Goal: Browse casually

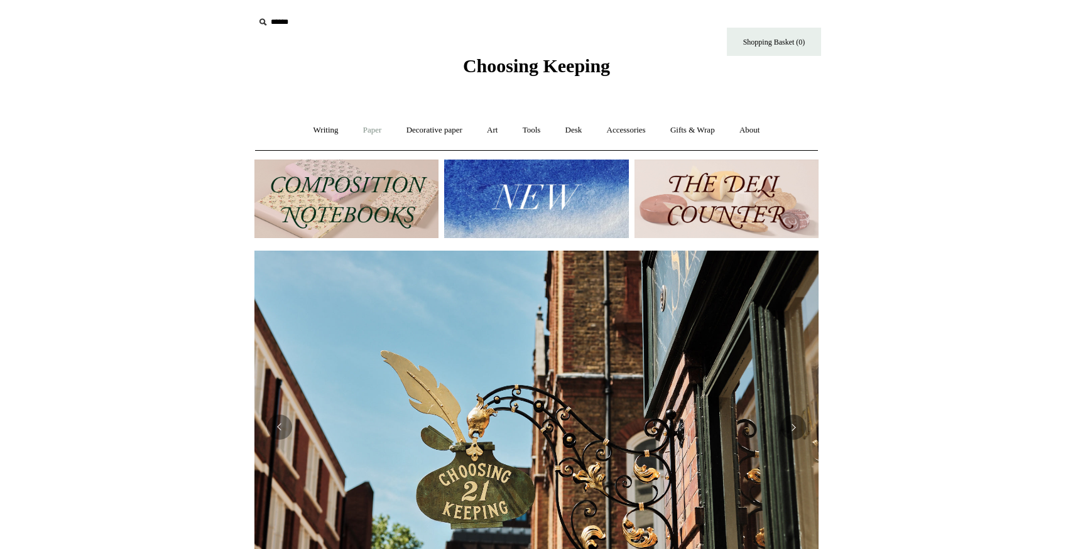
click at [367, 131] on link "Paper +" at bounding box center [372, 130] width 41 height 33
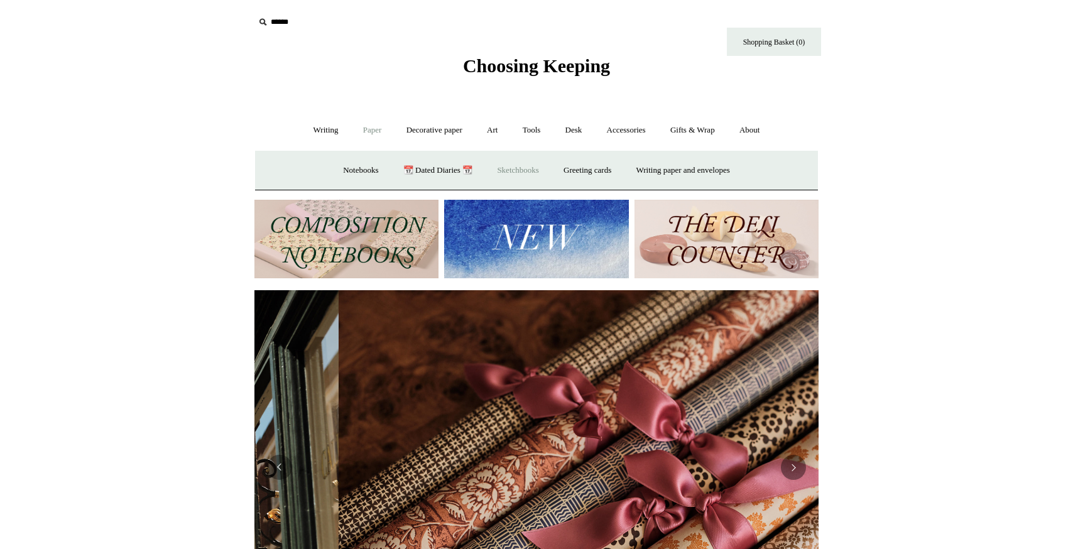
click at [523, 170] on link "Sketchbooks +" at bounding box center [518, 170] width 64 height 33
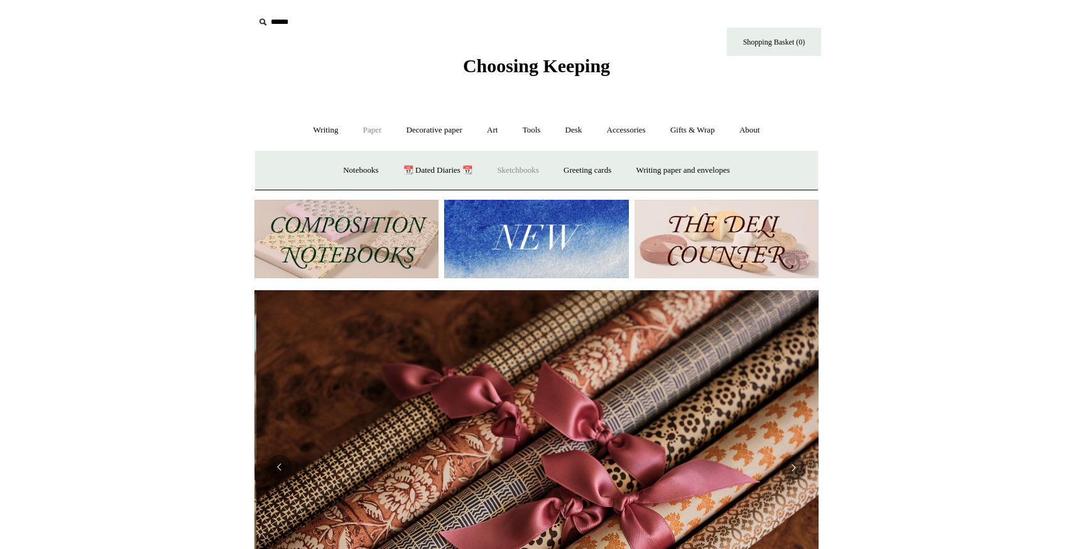
scroll to position [0, 1129]
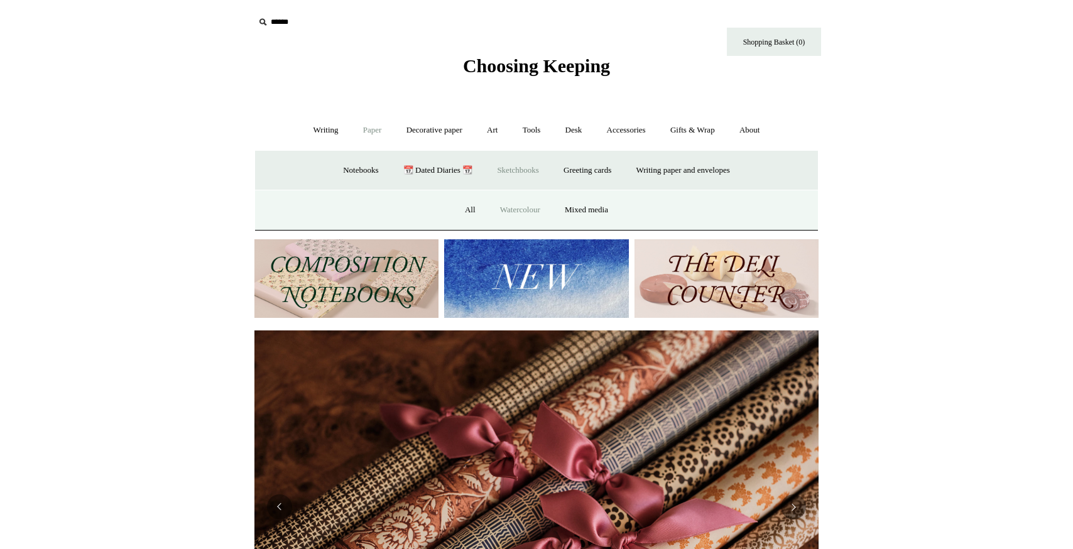
click at [512, 208] on link "Watercolour" at bounding box center [520, 210] width 63 height 33
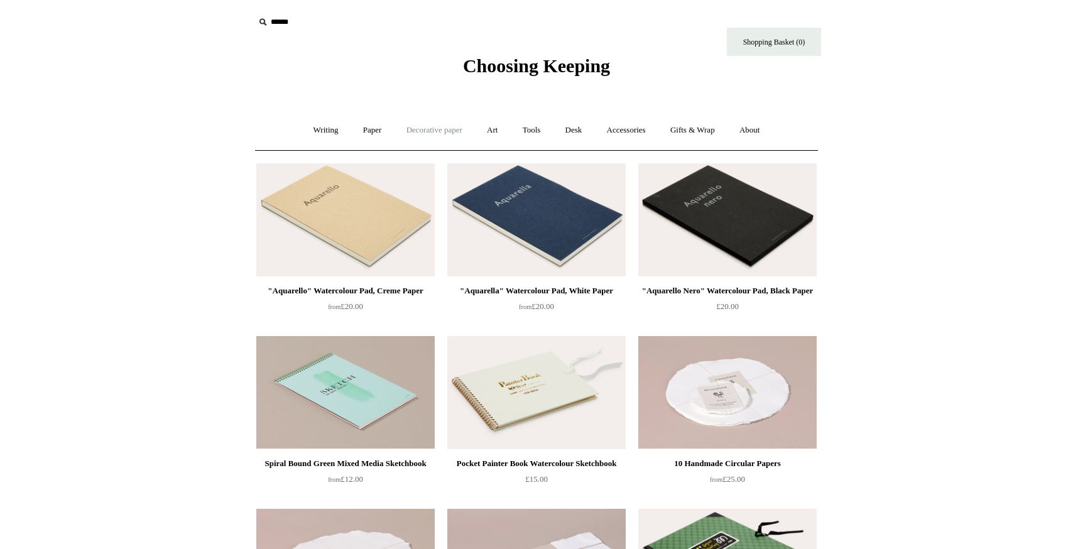
click at [416, 131] on link "Decorative paper +" at bounding box center [434, 130] width 79 height 33
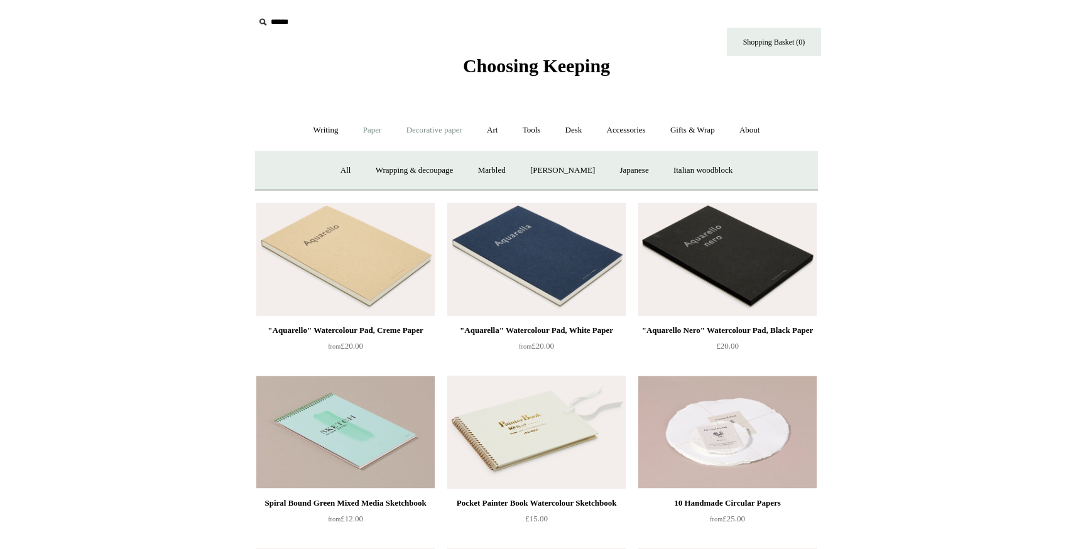
click at [369, 129] on link "Paper +" at bounding box center [372, 130] width 41 height 33
click at [368, 130] on link "Paper -" at bounding box center [372, 130] width 41 height 33
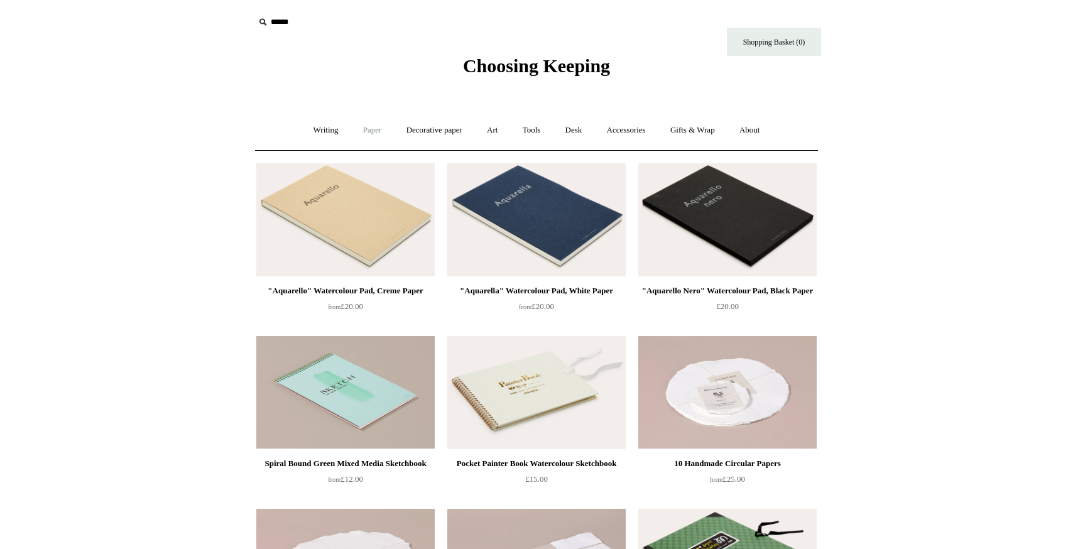
click at [368, 130] on link "Paper +" at bounding box center [372, 130] width 41 height 33
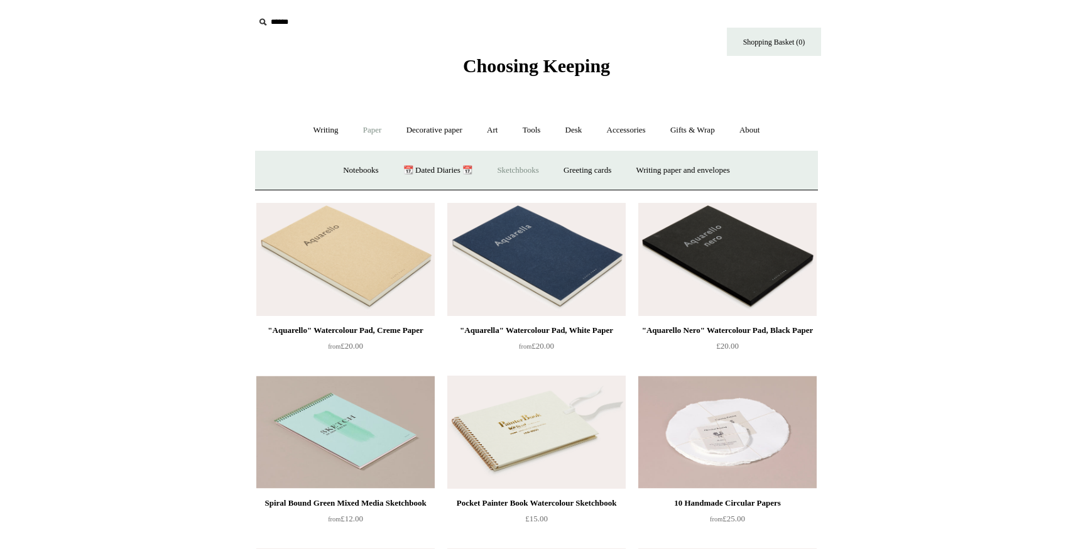
click at [521, 170] on link "Sketchbooks +" at bounding box center [518, 170] width 64 height 33
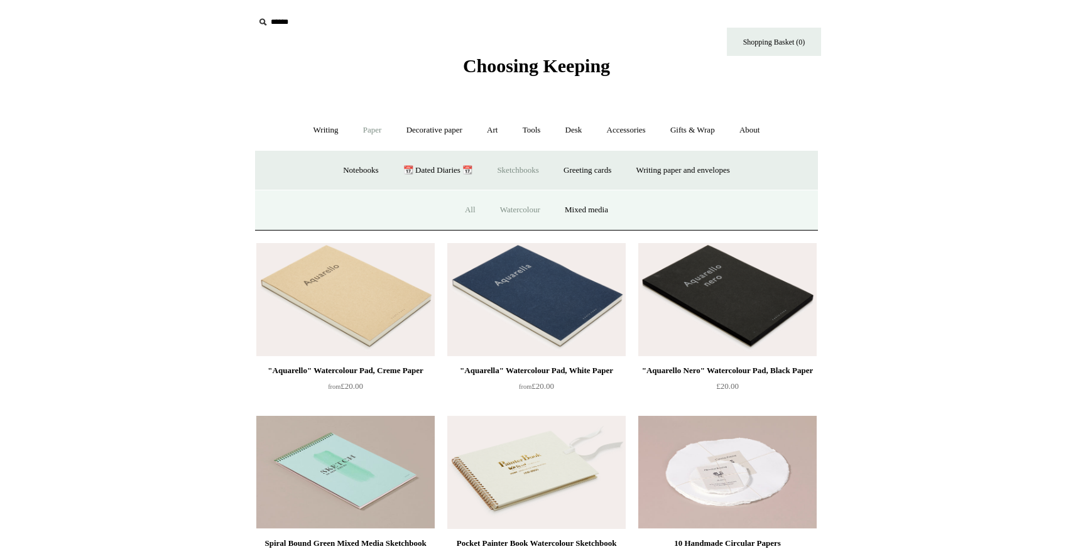
click at [467, 205] on link "All" at bounding box center [470, 210] width 33 height 33
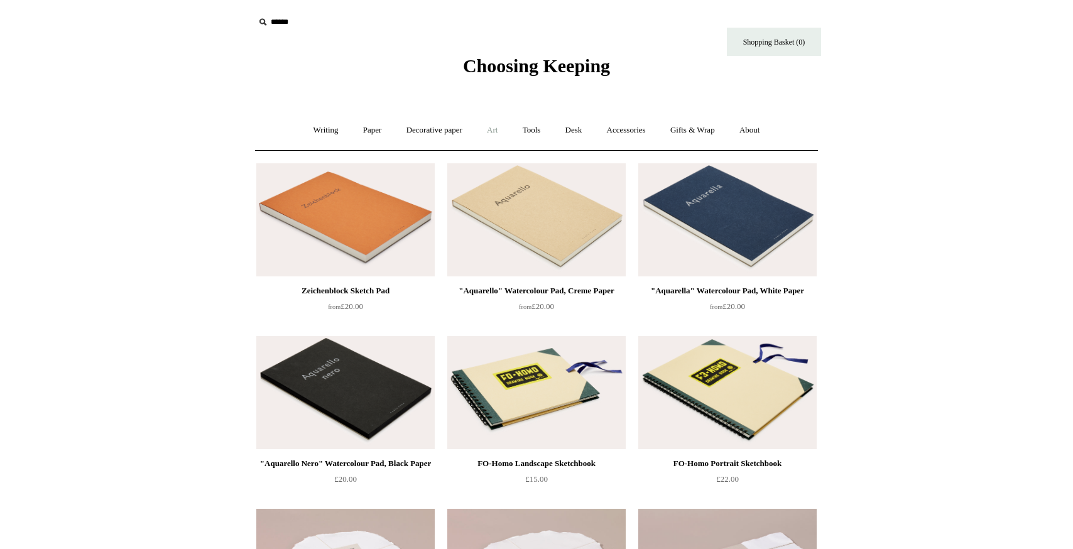
click at [490, 129] on link "Art +" at bounding box center [492, 130] width 33 height 33
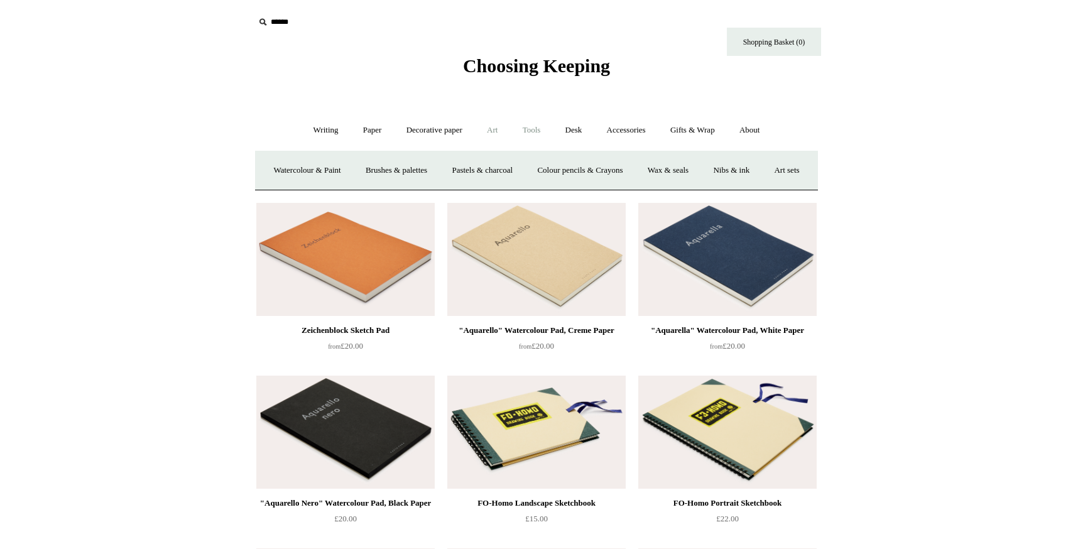
click at [535, 129] on link "Tools +" at bounding box center [532, 130] width 41 height 33
click at [581, 129] on link "Desk +" at bounding box center [574, 130] width 40 height 33
click at [628, 130] on link "Accessories +" at bounding box center [627, 130] width 62 height 33
click at [691, 130] on link "Gifts & Wrap +" at bounding box center [692, 130] width 67 height 33
click at [678, 167] on link "Stickers" at bounding box center [668, 170] width 49 height 33
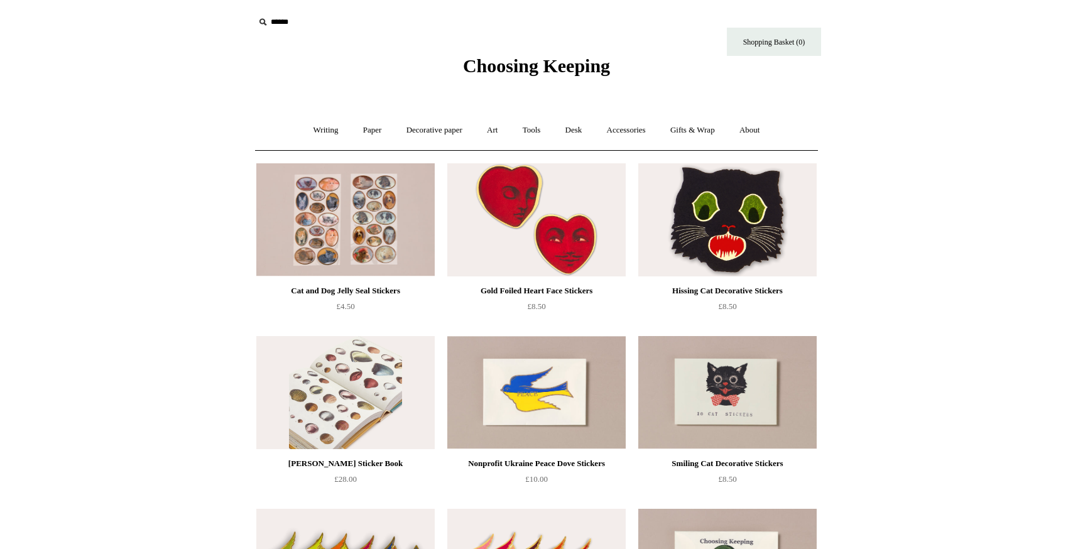
click at [344, 427] on img at bounding box center [345, 392] width 178 height 113
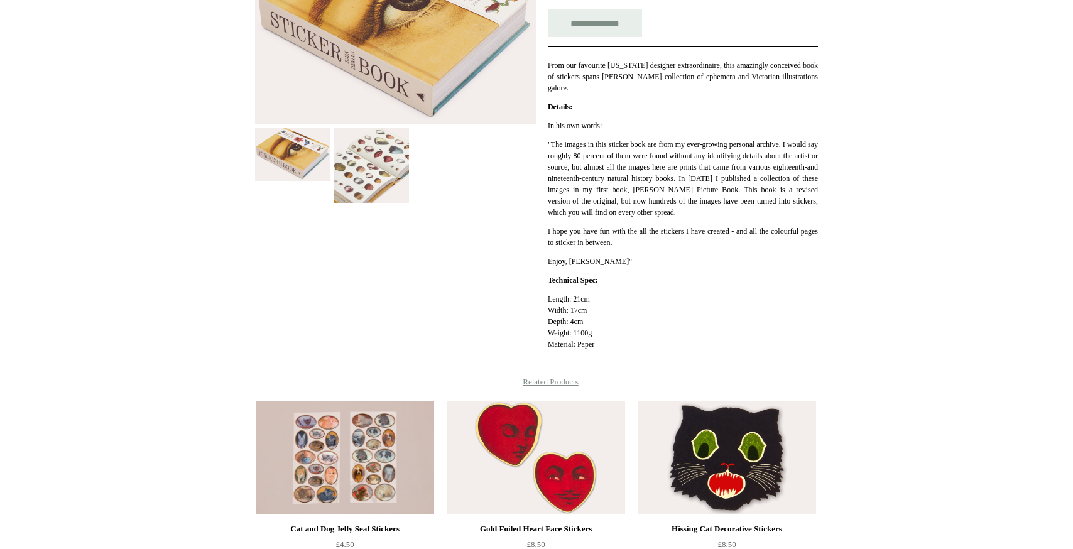
scroll to position [13, 0]
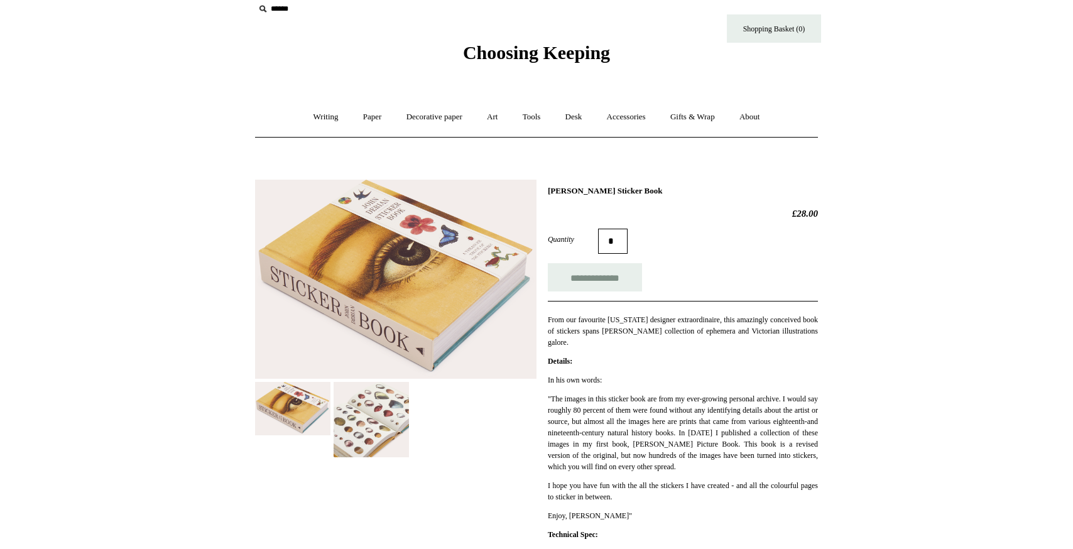
click at [431, 292] on img at bounding box center [396, 280] width 282 height 200
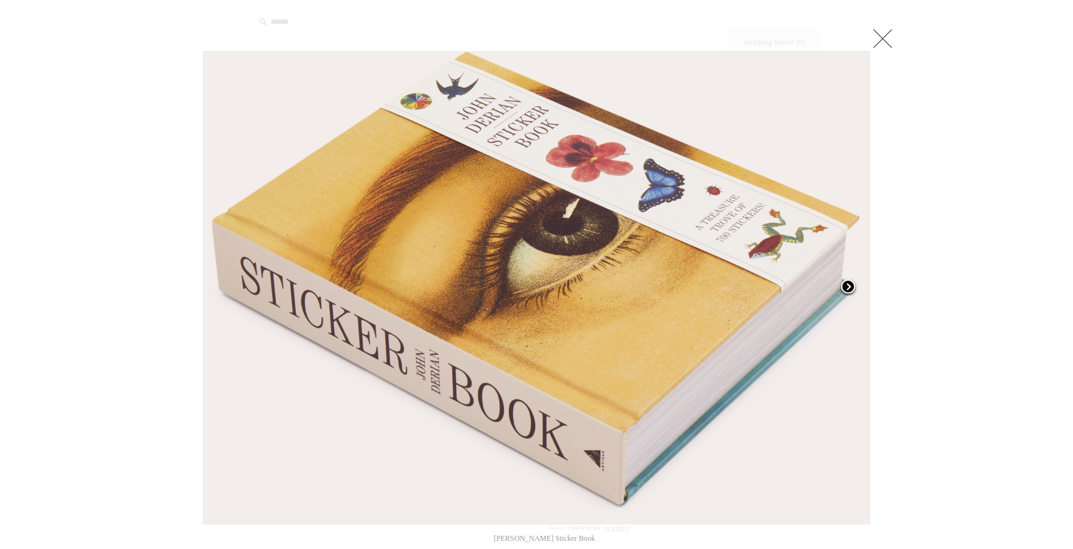
scroll to position [0, 0]
click at [850, 285] on span at bounding box center [848, 287] width 19 height 19
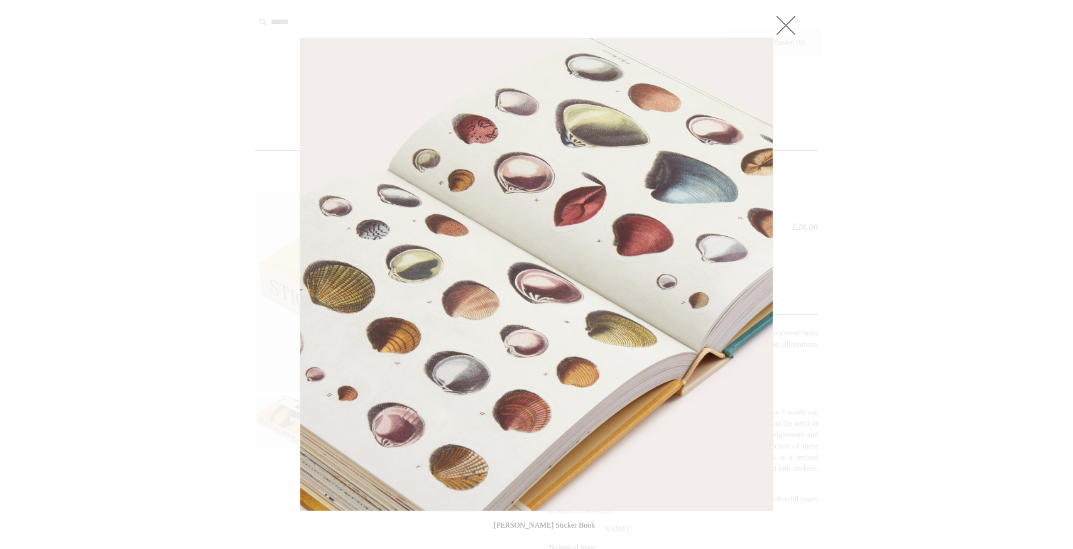
click at [850, 285] on div at bounding box center [536, 516] width 1073 height 1032
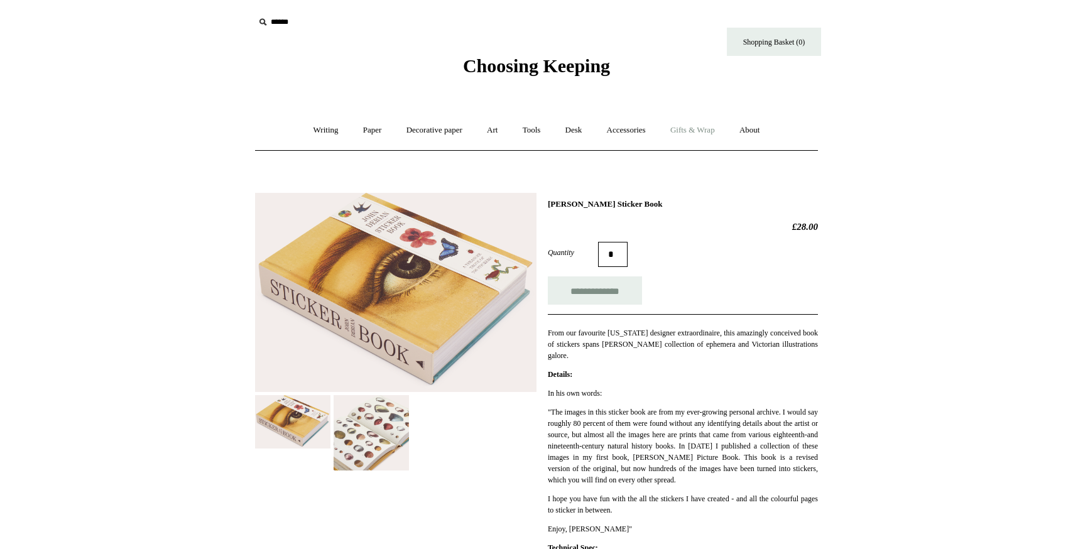
click at [697, 126] on link "Gifts & Wrap +" at bounding box center [692, 130] width 67 height 33
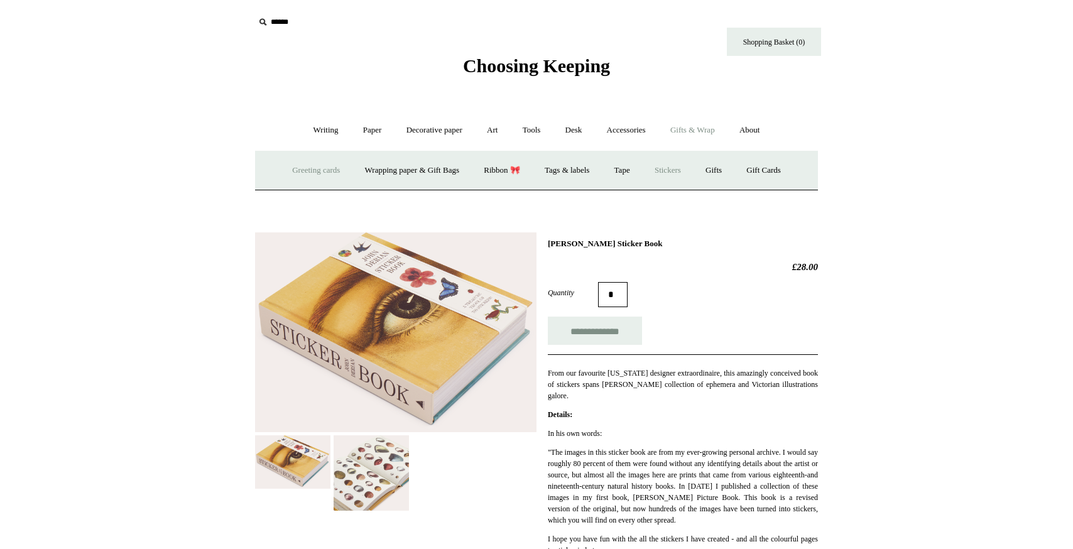
click at [322, 166] on link "Greeting cards +" at bounding box center [316, 170] width 70 height 33
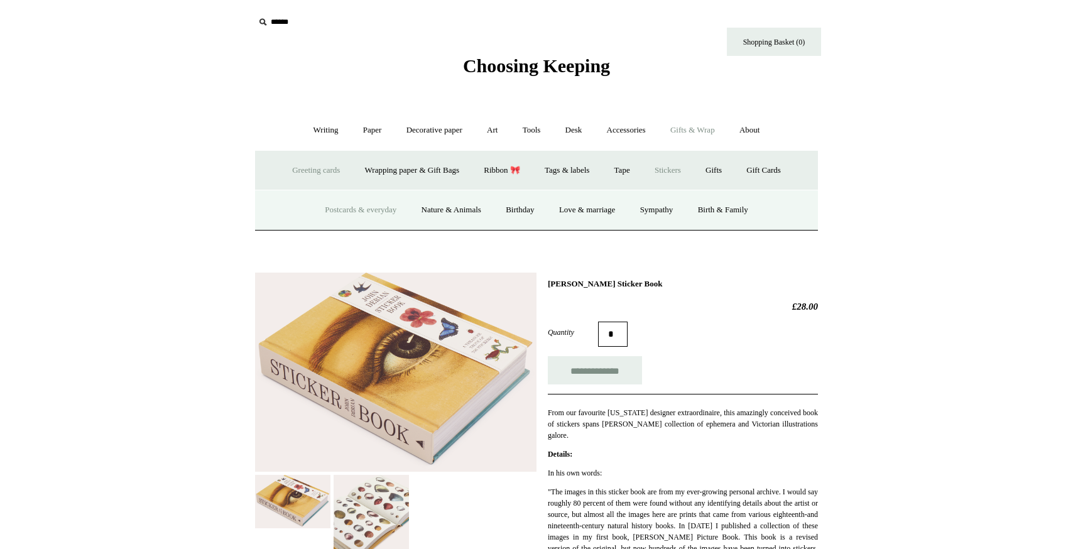
click at [345, 204] on link "Postcards & everyday" at bounding box center [361, 210] width 94 height 33
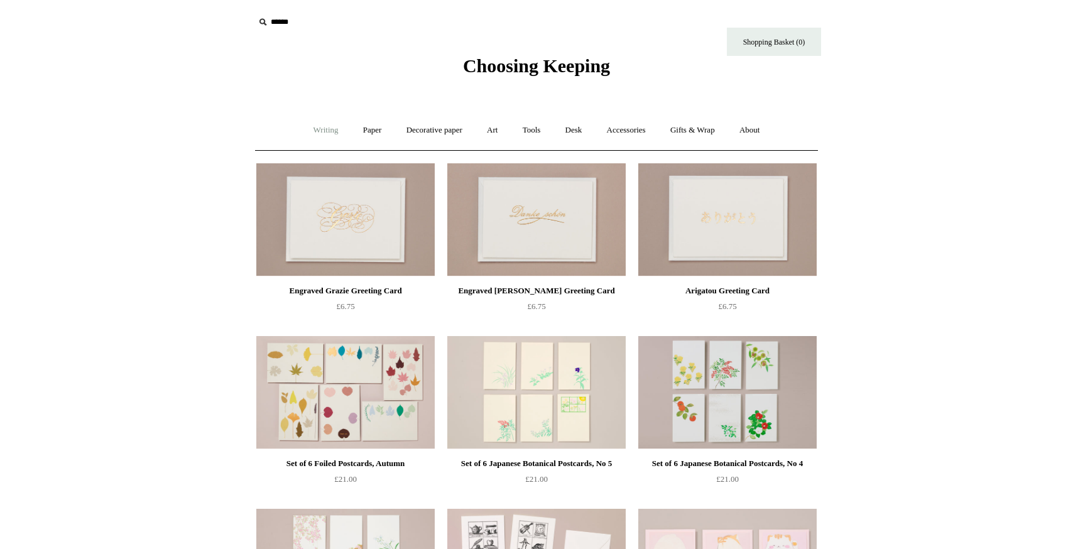
click at [313, 124] on link "Writing +" at bounding box center [326, 130] width 48 height 33
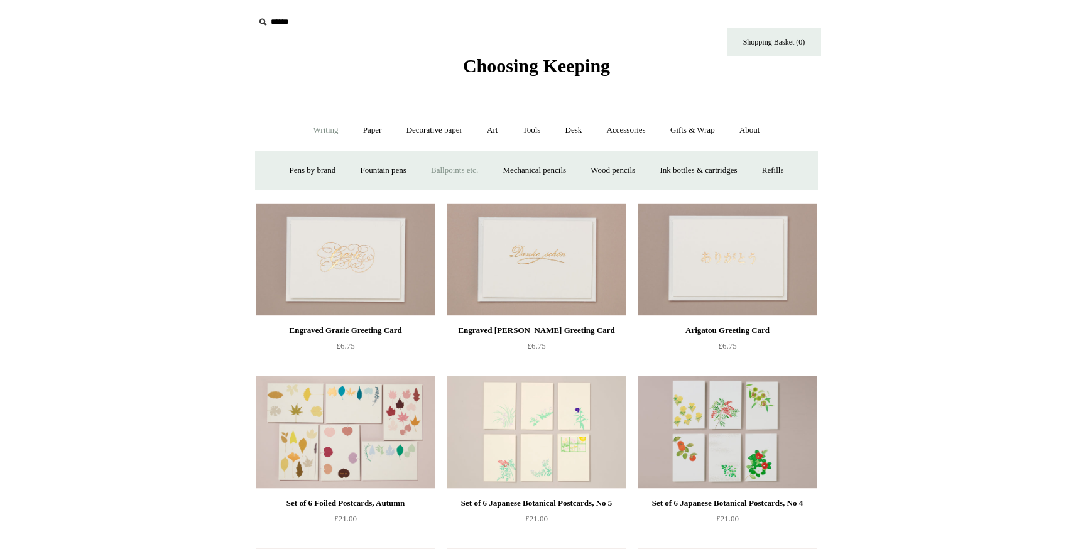
click at [447, 166] on link "Ballpoints etc. +" at bounding box center [455, 170] width 70 height 33
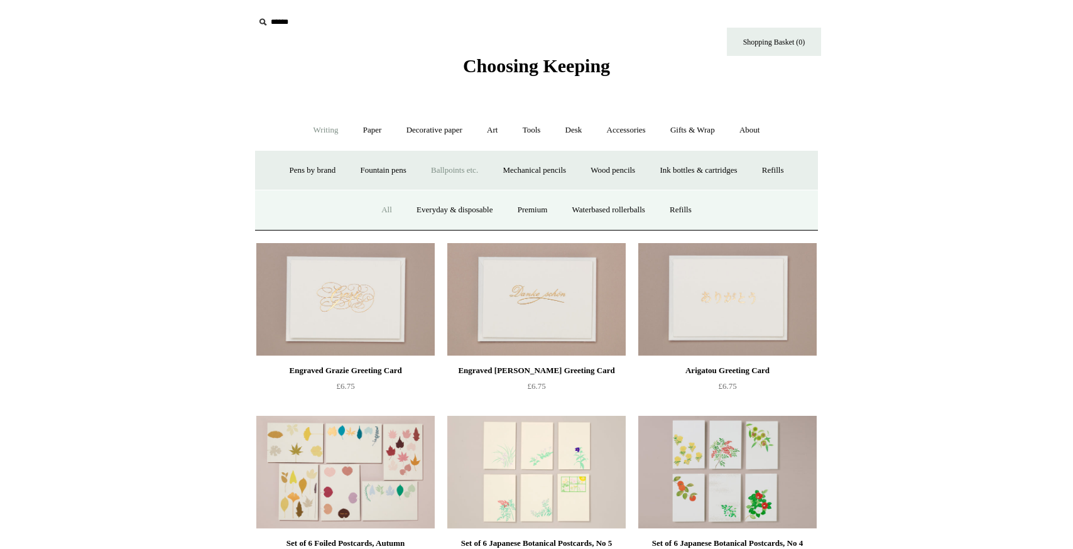
click at [381, 207] on link "All" at bounding box center [386, 210] width 33 height 33
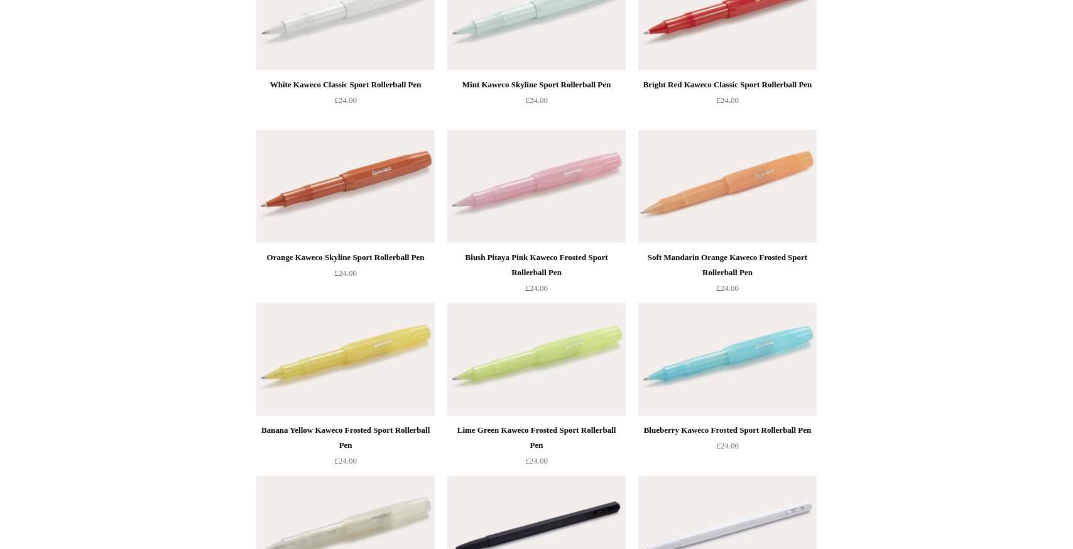
scroll to position [1071, 0]
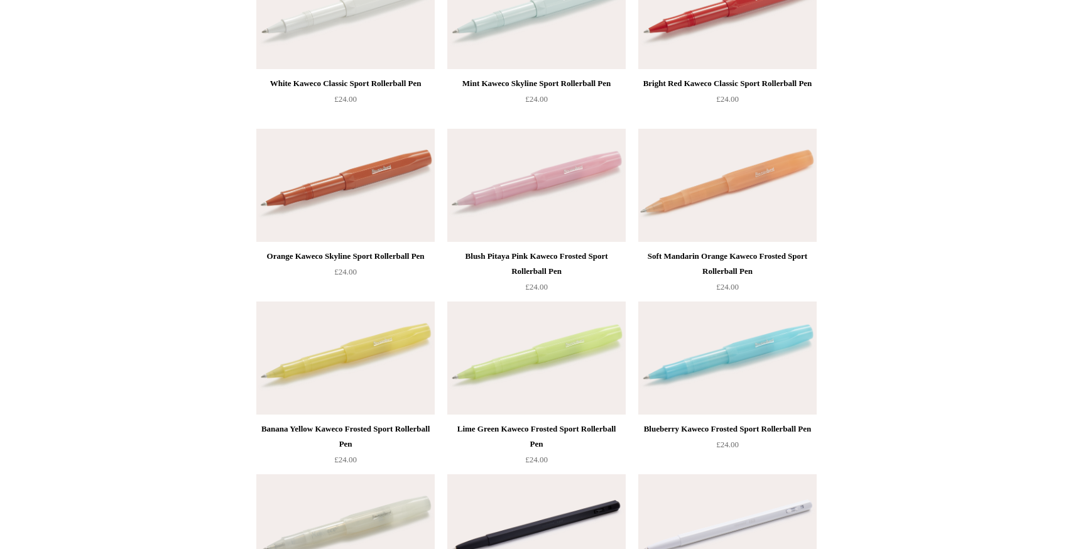
click at [327, 368] on img at bounding box center [345, 358] width 178 height 113
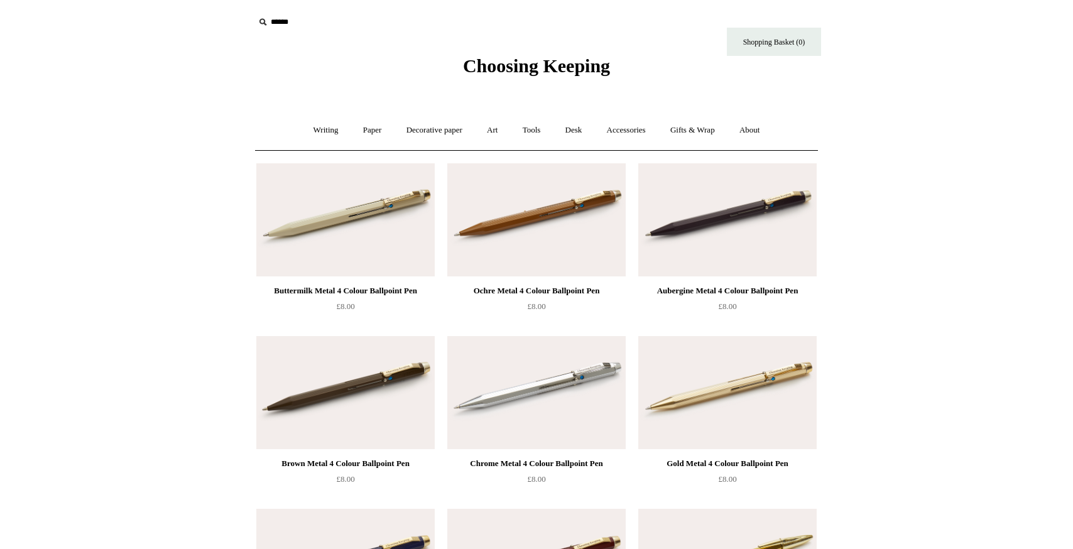
scroll to position [0, 0]
click at [500, 72] on span "Choosing Keeping" at bounding box center [536, 65] width 147 height 21
